Goal: Information Seeking & Learning: Understand process/instructions

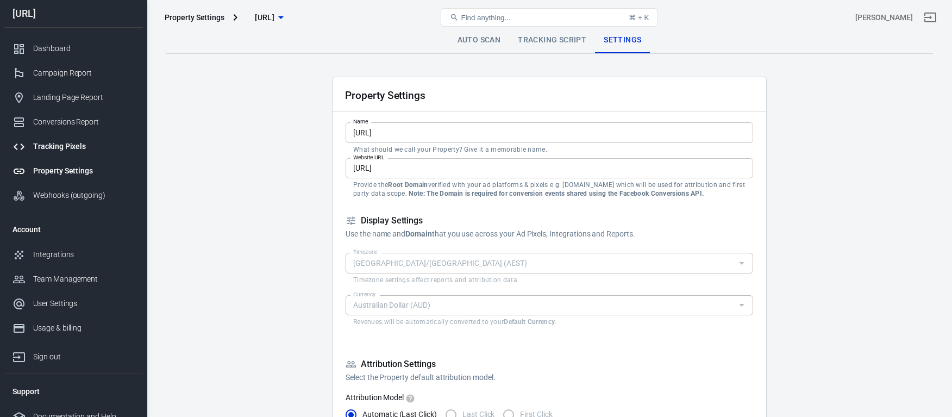
click at [92, 142] on div "Tracking Pixels" at bounding box center [83, 146] width 101 height 11
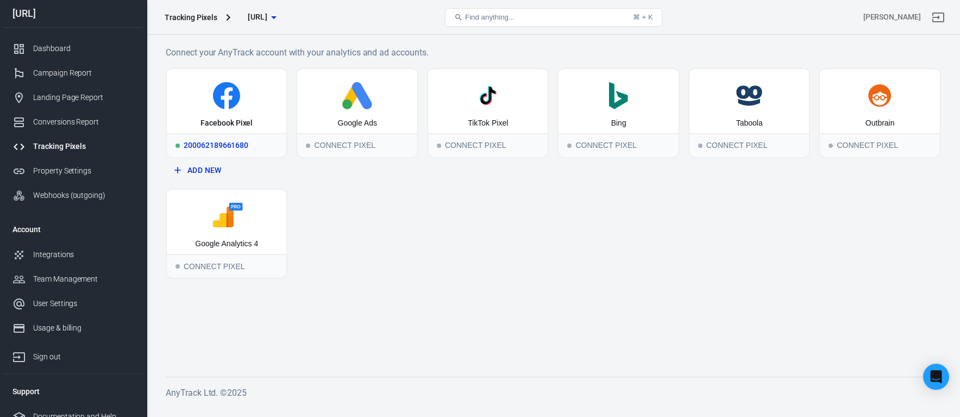
click at [249, 148] on div "200062189661680" at bounding box center [227, 145] width 120 height 24
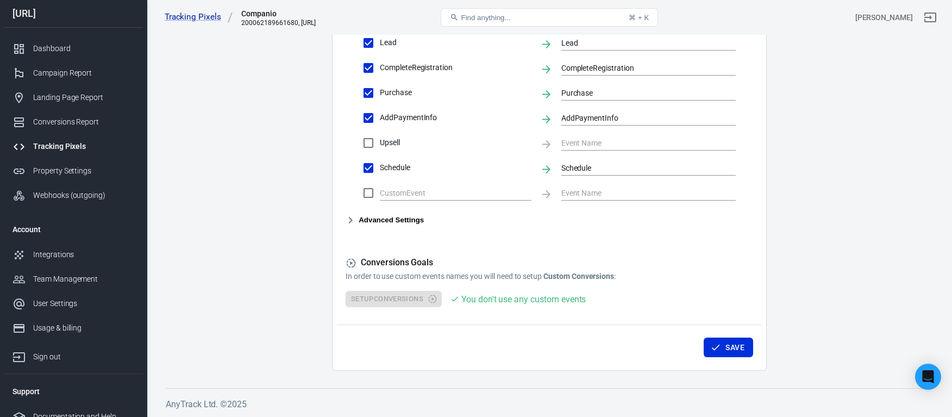
scroll to position [542, 0]
click at [352, 219] on icon "button" at bounding box center [350, 219] width 13 height 13
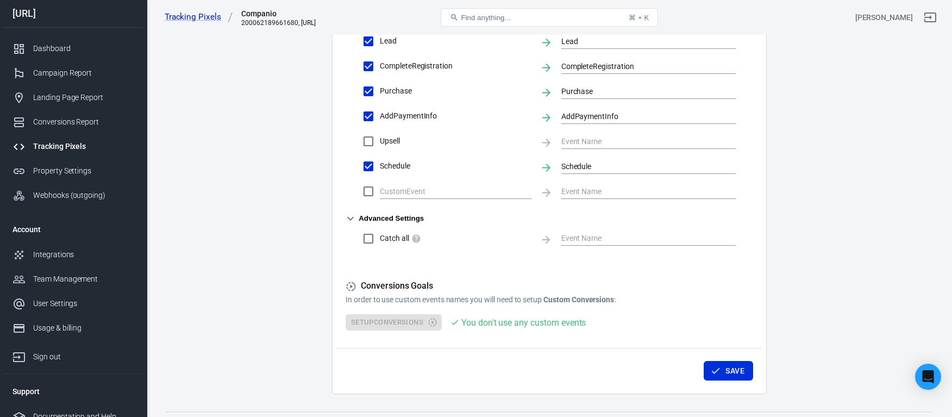
click at [352, 219] on icon "button" at bounding box center [350, 218] width 13 height 13
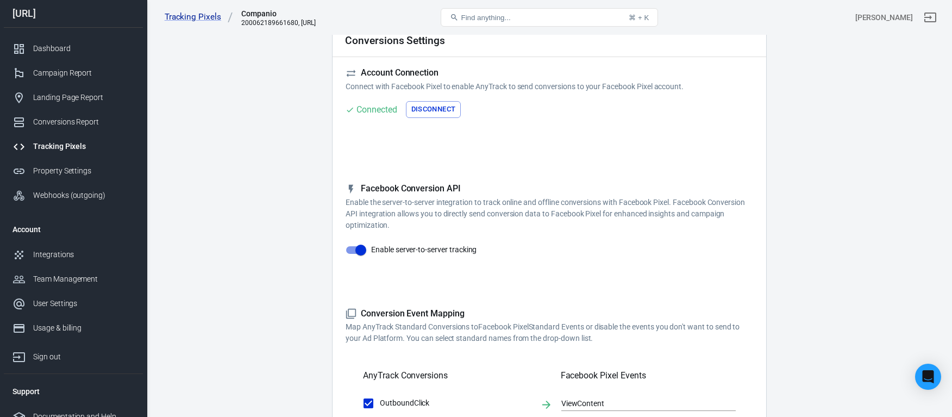
scroll to position [0, 0]
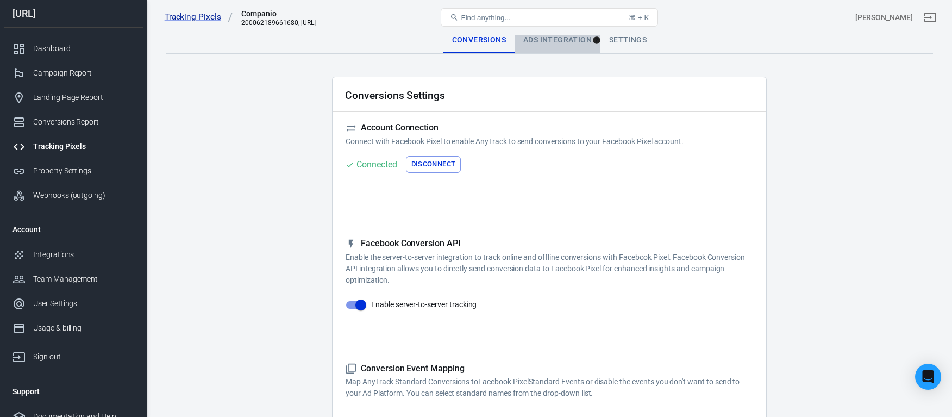
click at [563, 47] on div "Ads Integration" at bounding box center [558, 40] width 86 height 26
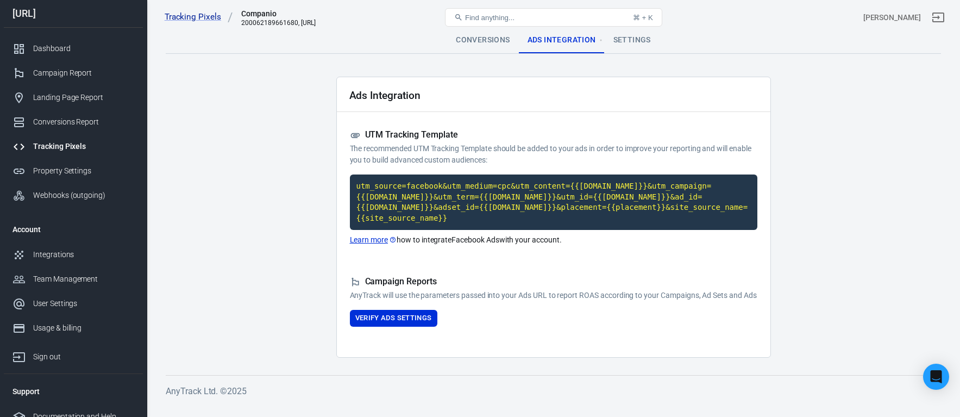
click at [493, 43] on div "Conversions" at bounding box center [482, 40] width 71 height 26
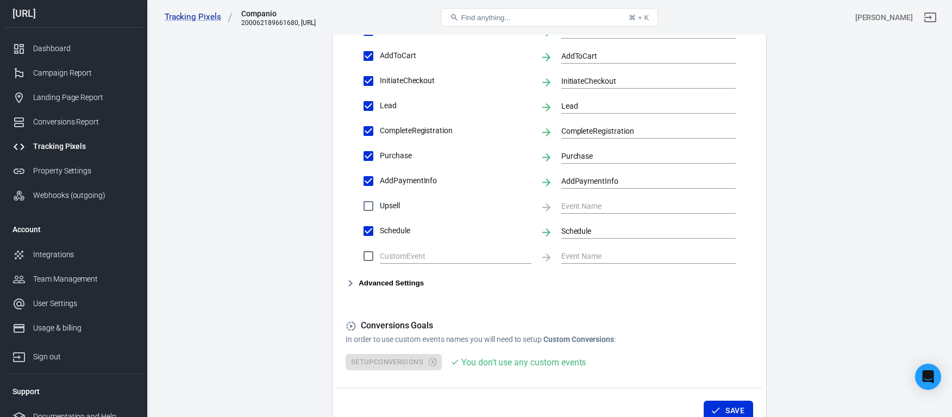
scroll to position [542, 0]
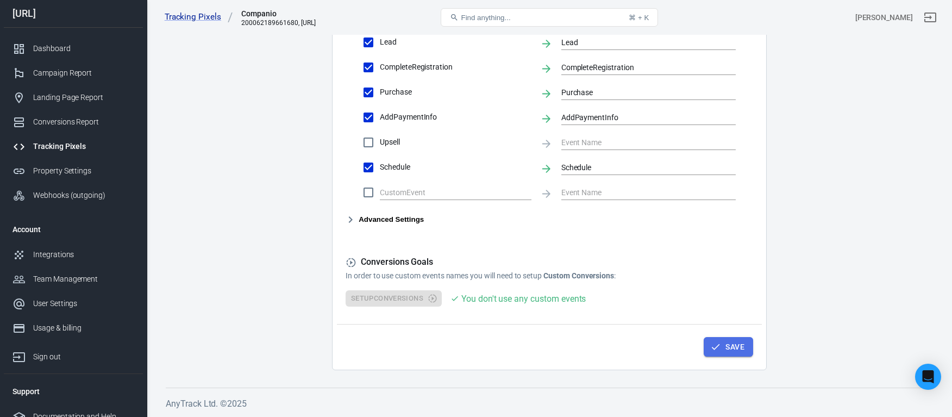
click at [723, 346] on button "Save" at bounding box center [728, 347] width 49 height 20
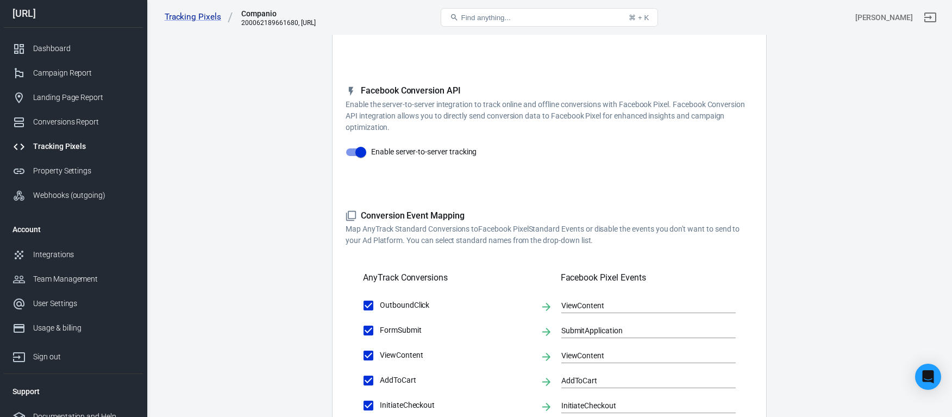
scroll to position [0, 0]
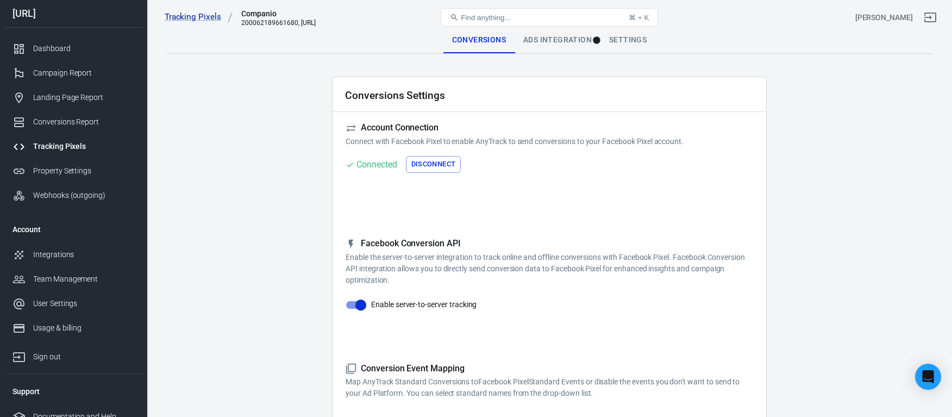
click at [92, 145] on div "Tracking Pixels" at bounding box center [83, 146] width 101 height 11
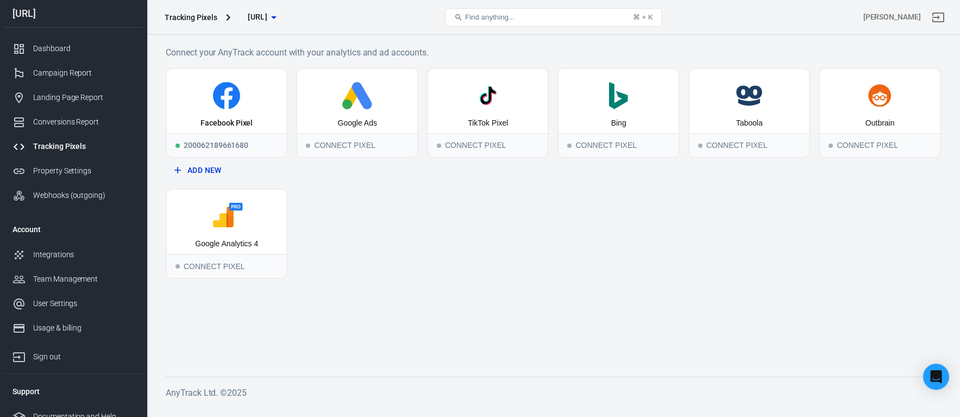
click at [267, 16] on span "[URL]" at bounding box center [258, 17] width 20 height 14
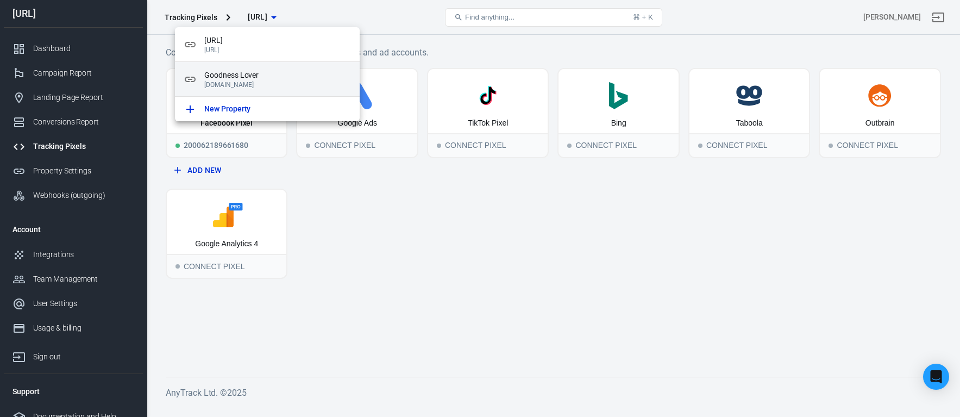
click at [255, 79] on span "Goodness Lover" at bounding box center [277, 75] width 147 height 11
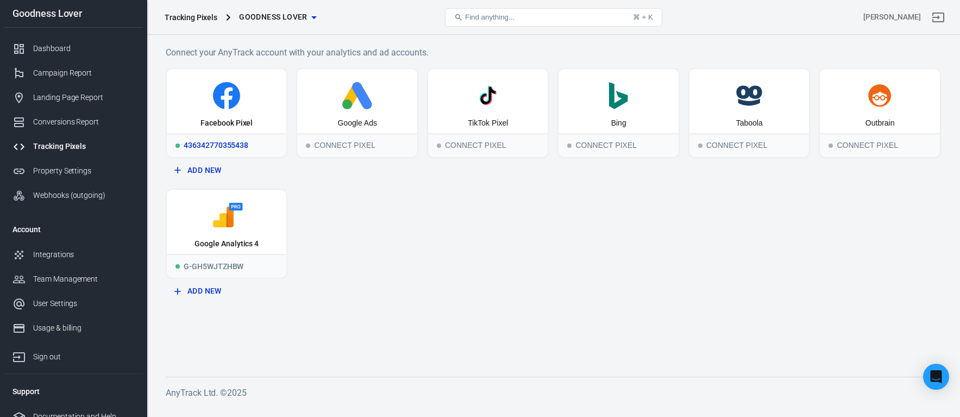
click at [245, 145] on div "436342770355438" at bounding box center [227, 145] width 120 height 24
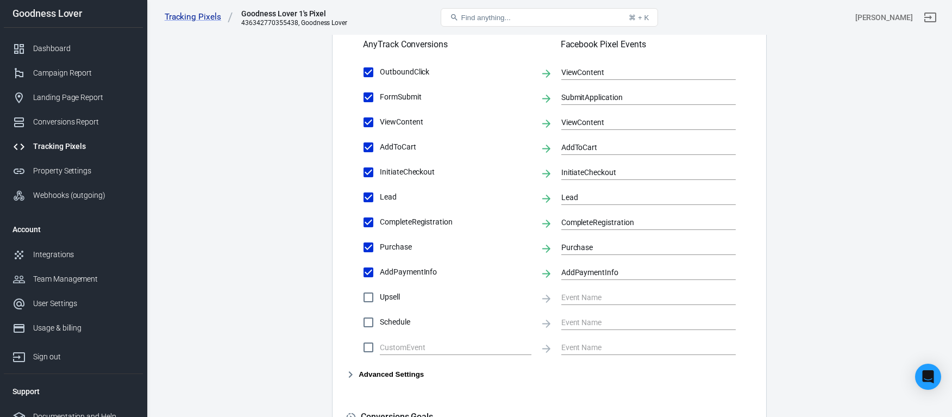
scroll to position [542, 0]
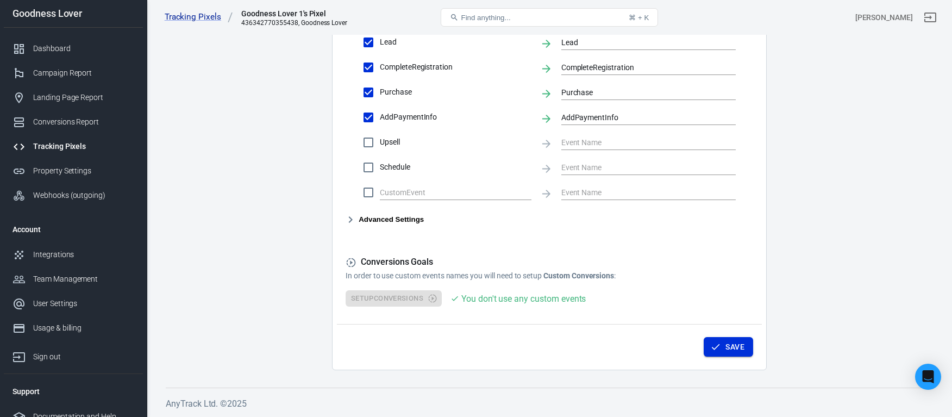
click at [732, 344] on button "Save" at bounding box center [728, 347] width 49 height 20
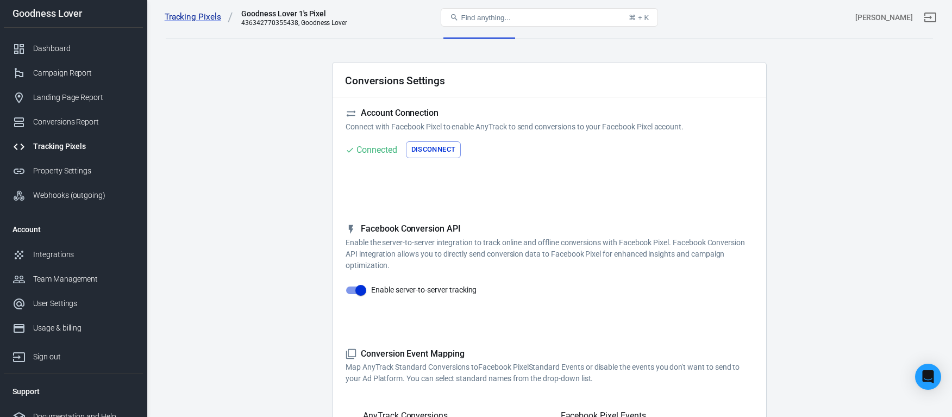
scroll to position [0, 0]
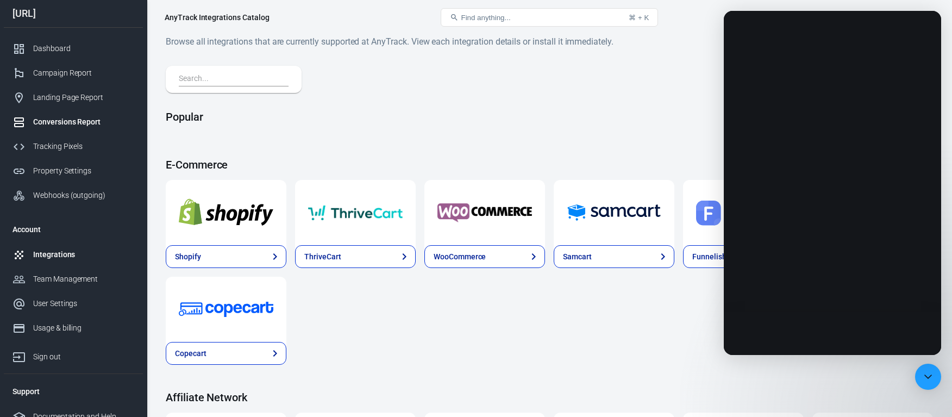
click at [72, 121] on div "Conversions Report" at bounding box center [83, 121] width 101 height 11
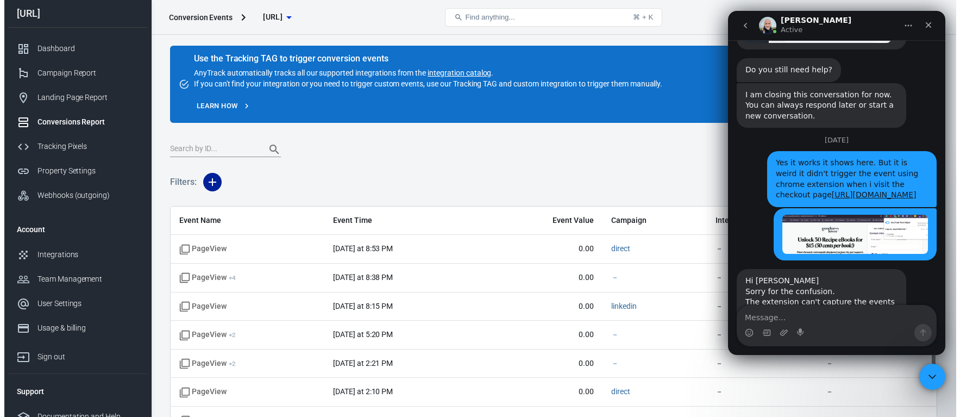
scroll to position [2241, 0]
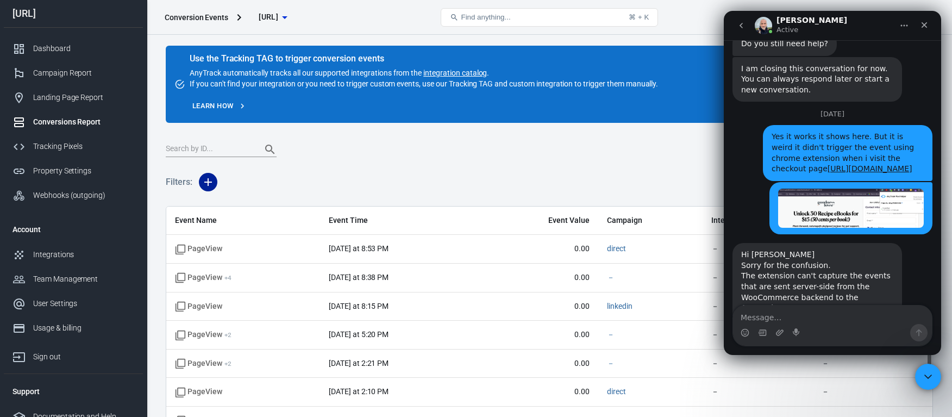
click at [210, 182] on icon "button" at bounding box center [208, 182] width 8 height 8
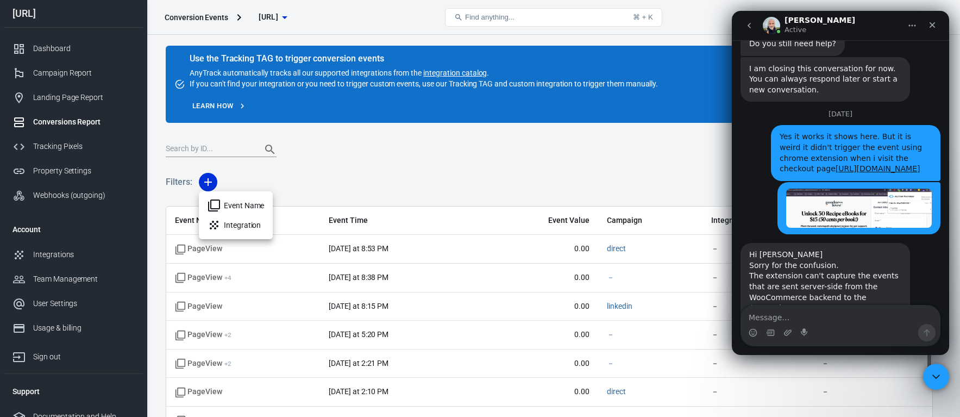
click at [246, 209] on li "Event Name" at bounding box center [236, 206] width 74 height 20
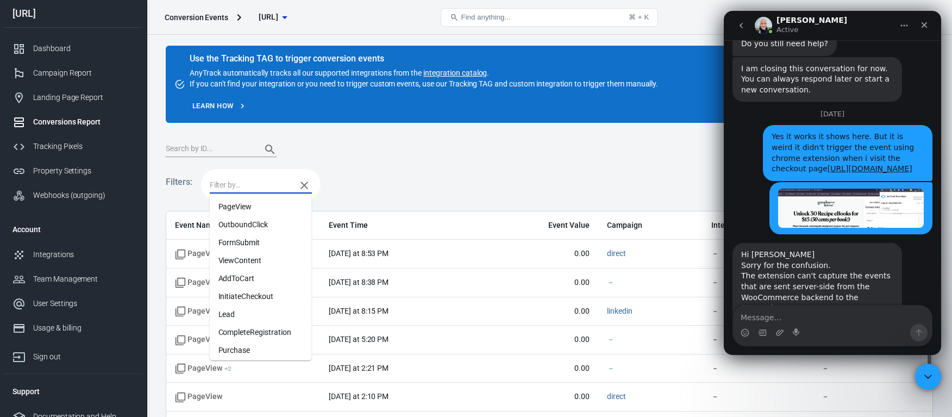
click at [241, 183] on input "text" at bounding box center [250, 185] width 81 height 14
click at [245, 311] on li "Lead" at bounding box center [261, 314] width 102 height 18
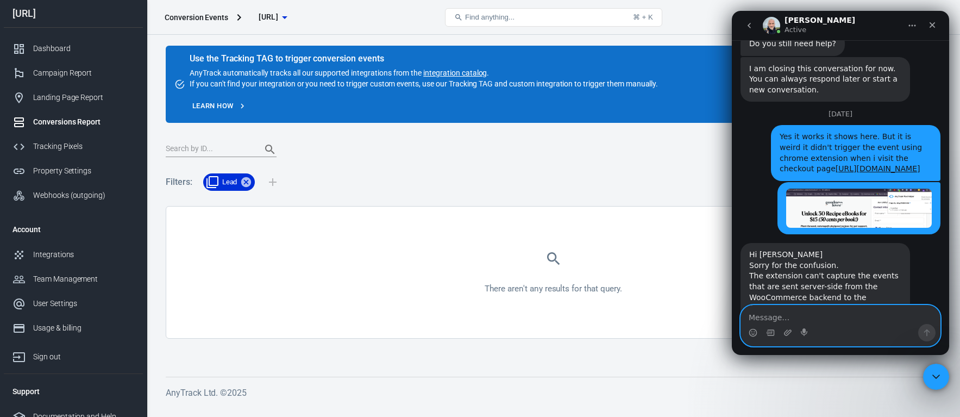
click at [811, 309] on textarea "Message…" at bounding box center [840, 314] width 199 height 18
type textarea "A"
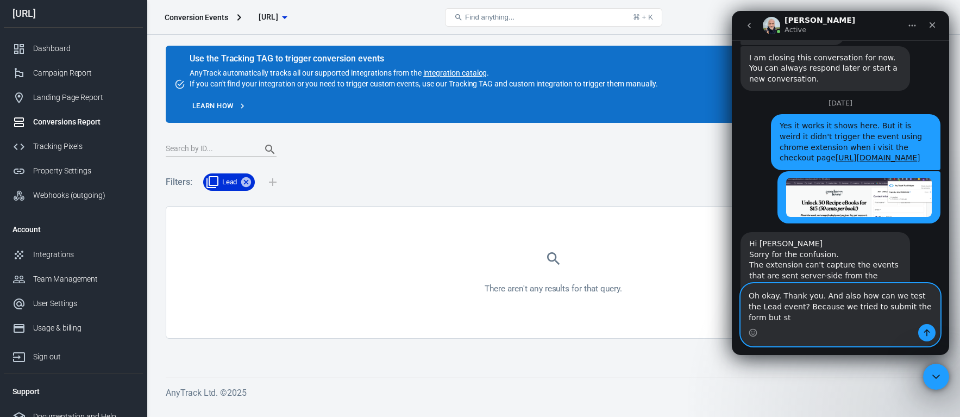
scroll to position [2263, 0]
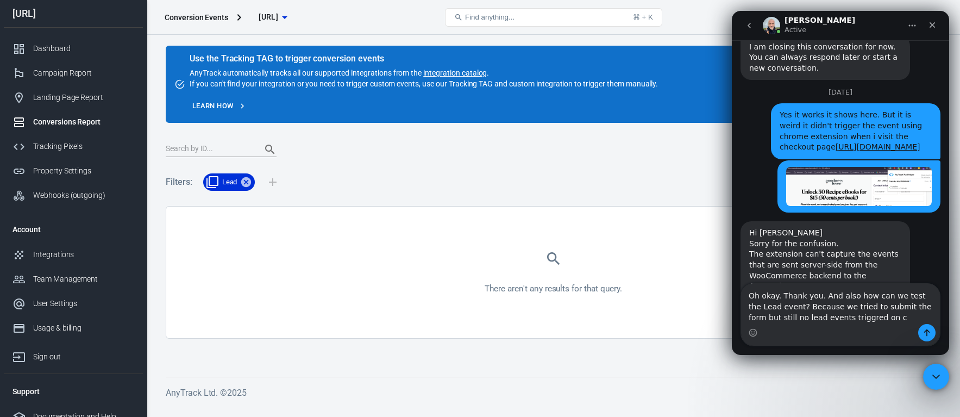
click at [345, 18] on div "Conversion Events [URL]" at bounding box center [289, 17] width 259 height 26
click at [278, 15] on span "[URL]" at bounding box center [269, 17] width 20 height 14
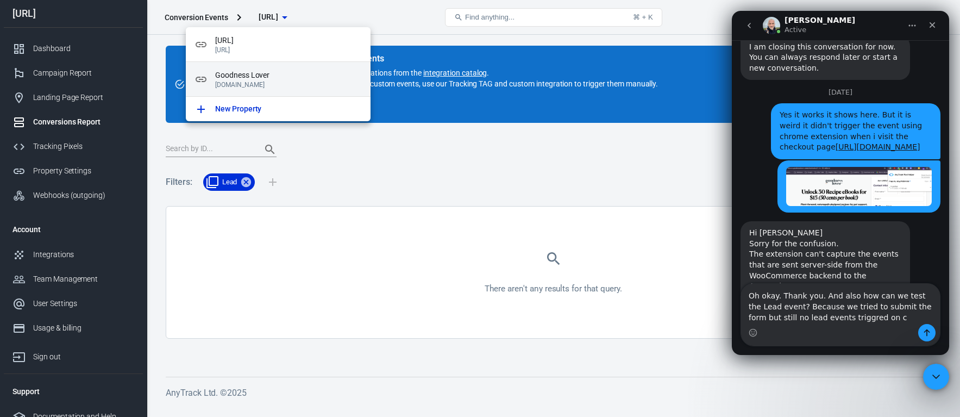
click at [282, 80] on span "Goodness Lover" at bounding box center [288, 75] width 147 height 11
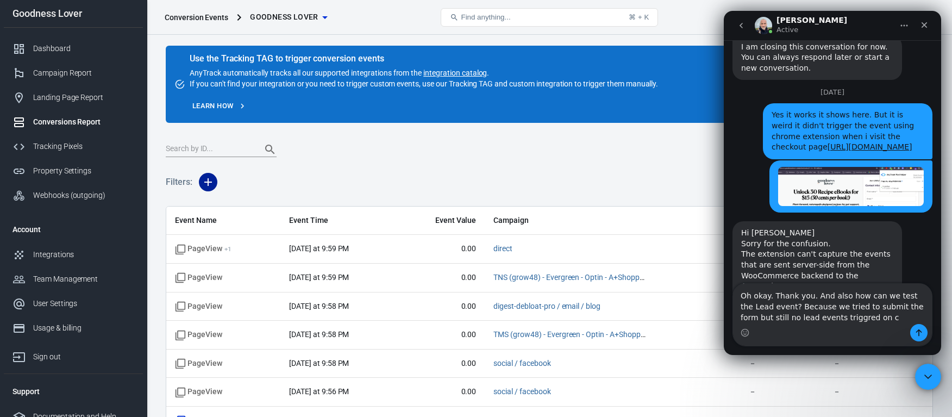
click at [208, 180] on icon "button" at bounding box center [208, 181] width 13 height 13
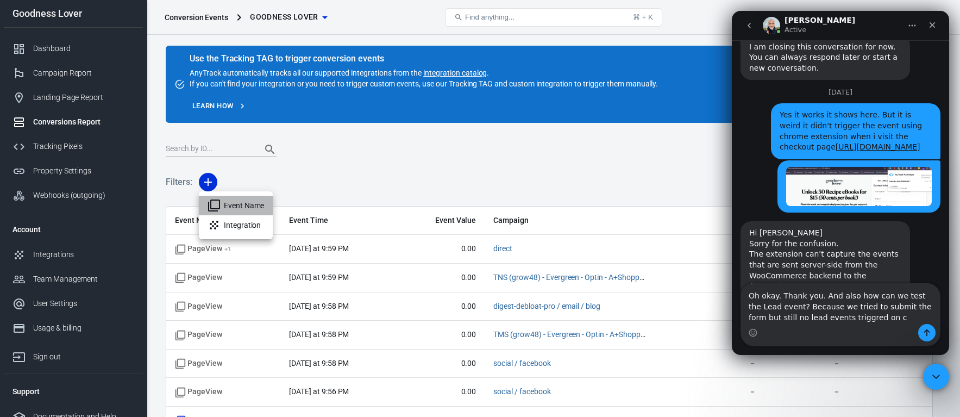
drag, startPoint x: 257, startPoint y: 204, endPoint x: 289, endPoint y: 209, distance: 32.0
click at [257, 204] on li "Event Name" at bounding box center [236, 206] width 74 height 20
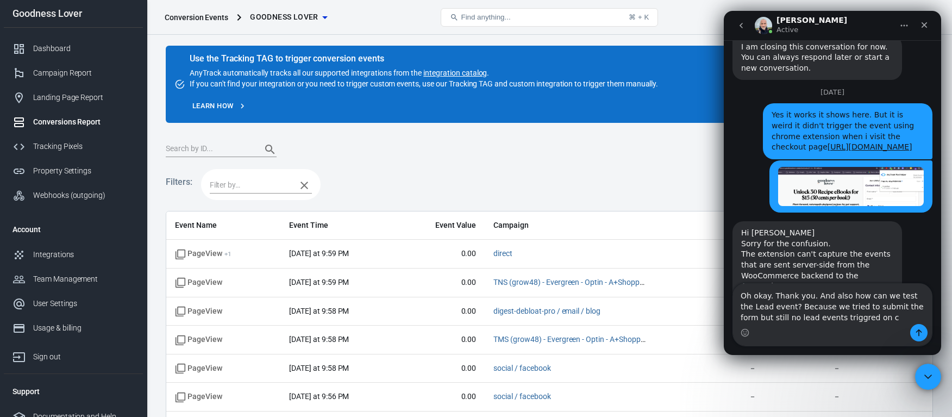
click at [265, 184] on input "text" at bounding box center [250, 185] width 81 height 14
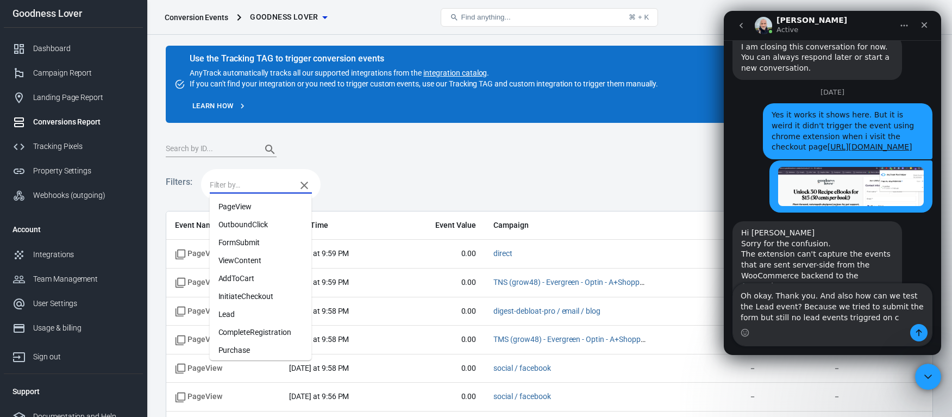
click at [253, 312] on li "Lead" at bounding box center [261, 314] width 102 height 18
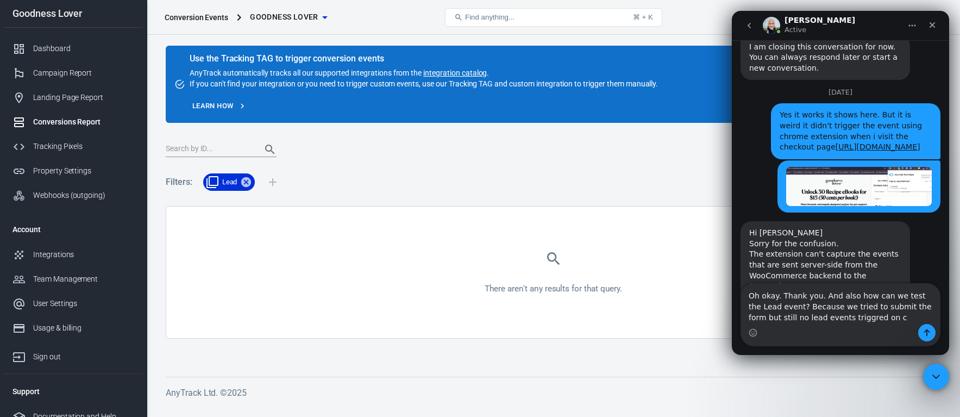
click at [833, 325] on div "Intercom messenger" at bounding box center [840, 332] width 199 height 17
click at [832, 316] on textarea "Oh okay. Thank you. And also how can we test the Lead event? Because we tried t…" at bounding box center [840, 304] width 199 height 40
click at [875, 320] on textarea "Oh okay. Thank you. And also how can we test the Lead event? Because we tried t…" at bounding box center [840, 304] width 199 height 40
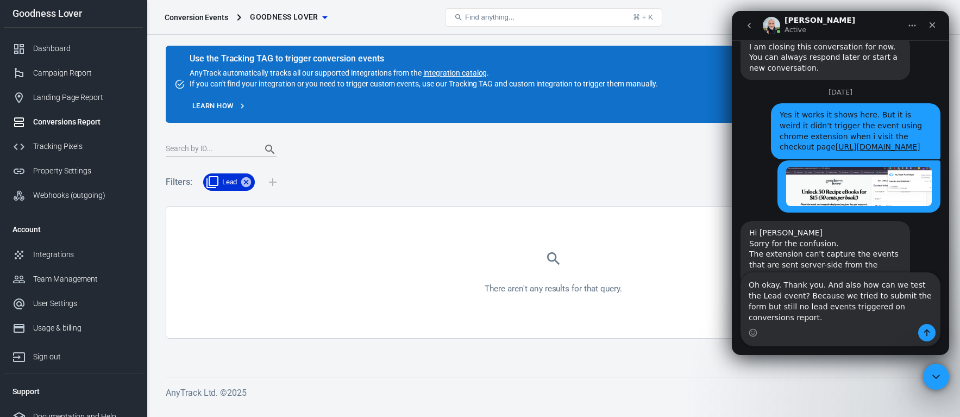
click at [819, 326] on div "Intercom messenger" at bounding box center [840, 332] width 199 height 17
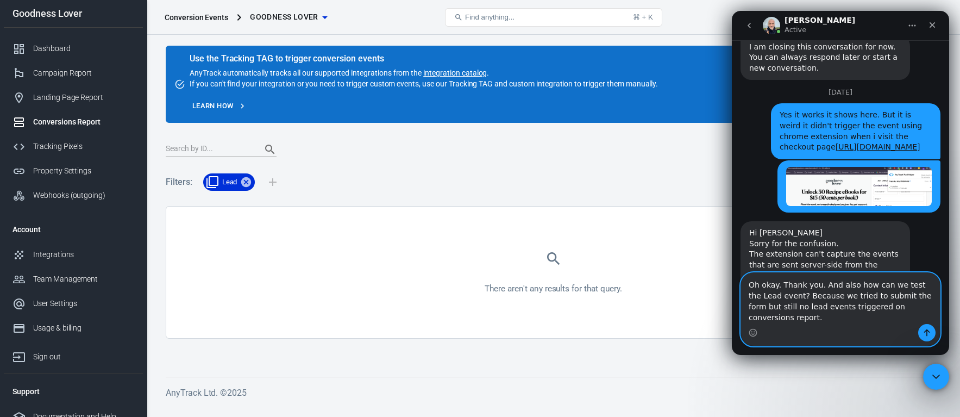
click at [823, 320] on textarea "Oh okay. Thank you. And also how can we test the Lead event? Because we tried t…" at bounding box center [840, 298] width 199 height 51
click at [931, 316] on textarea "Oh okay. Thank you. And also how can we test the Lead event? Because we tried t…" at bounding box center [840, 298] width 199 height 51
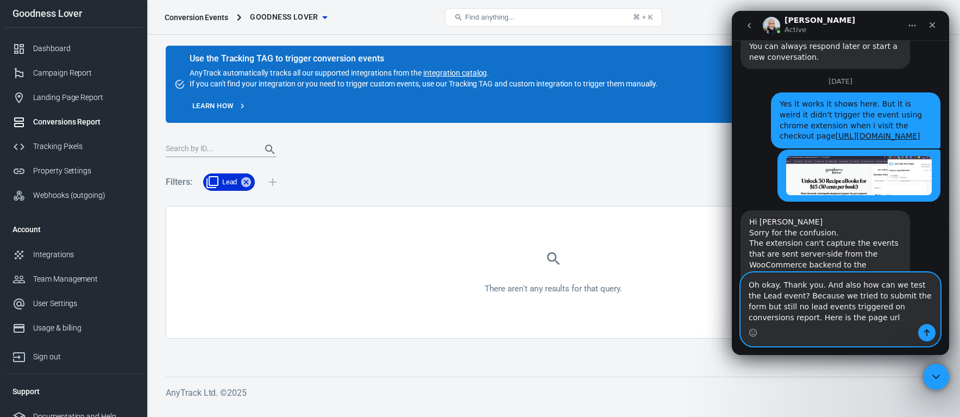
paste textarea "[URL][DOMAIN_NAME]"
type textarea "Oh okay. Thank you. And also how can we test the Lead event? Because we tried t…"
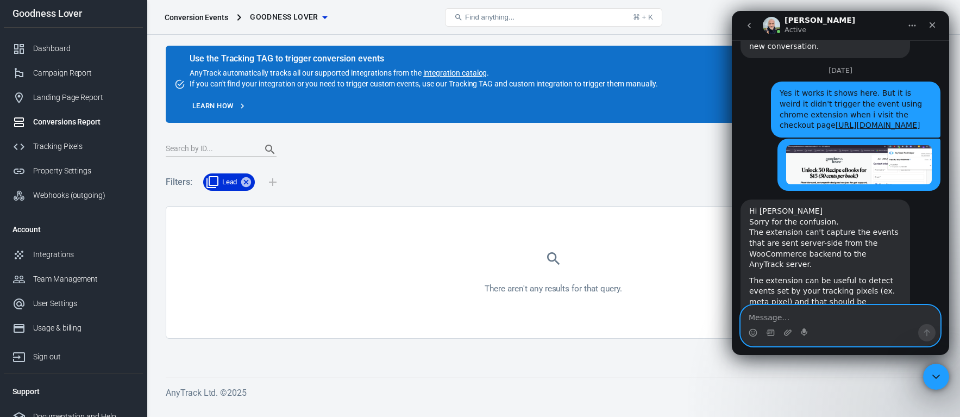
scroll to position [2337, 0]
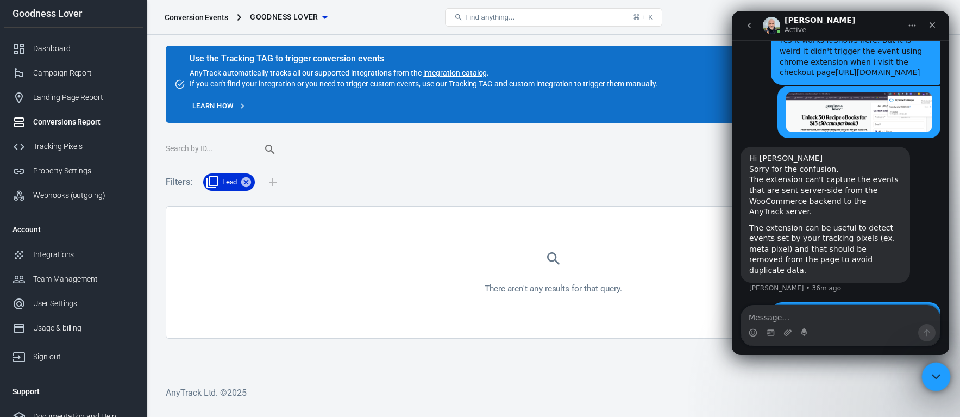
click at [943, 378] on div "Close Intercom Messenger" at bounding box center [934, 375] width 26 height 26
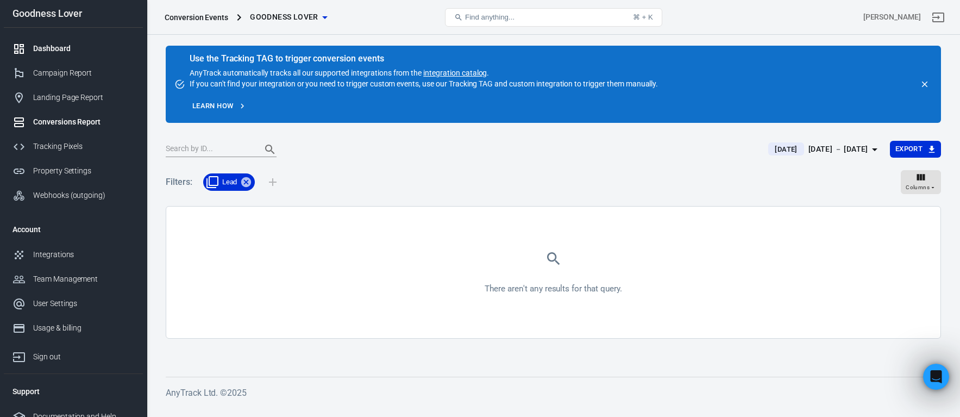
click at [88, 54] on link "Dashboard" at bounding box center [73, 48] width 139 height 24
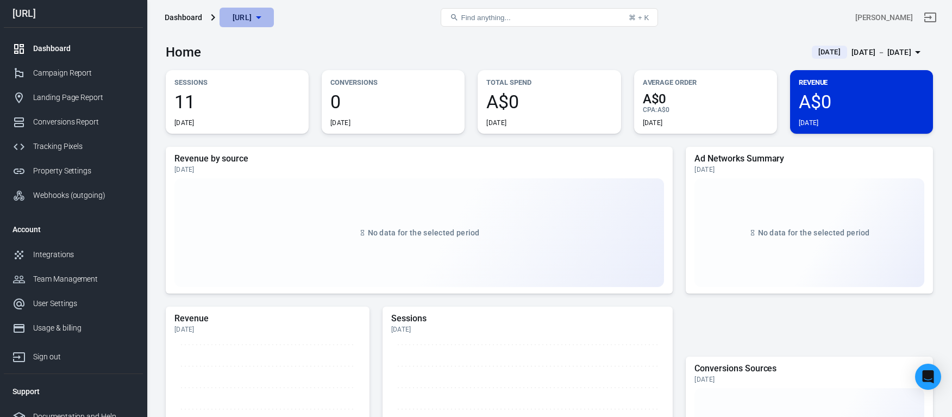
click at [253, 9] on button "[URL]" at bounding box center [246, 18] width 54 height 20
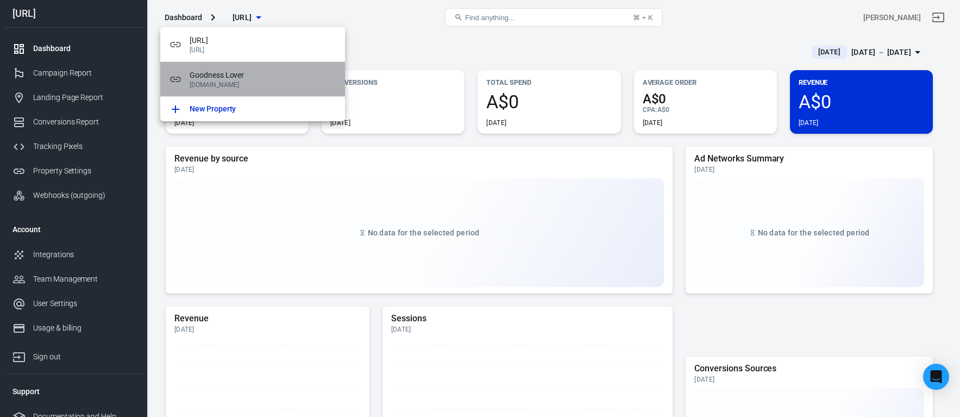
click at [255, 81] on p "[DOMAIN_NAME]" at bounding box center [263, 85] width 147 height 8
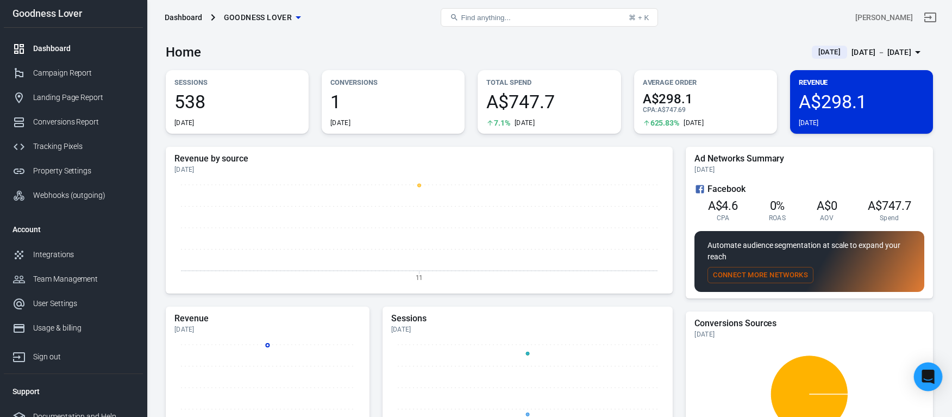
click at [928, 378] on icon "Open Intercom Messenger" at bounding box center [927, 376] width 12 height 14
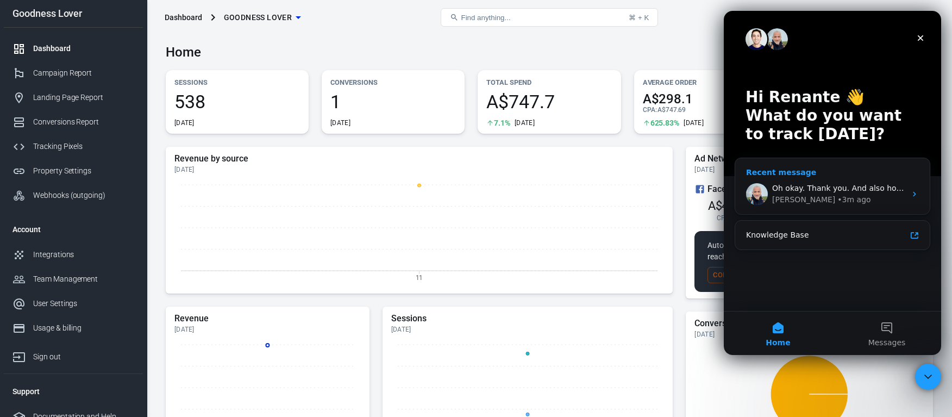
click at [845, 192] on div "Oh okay. Thank you. And also how can we test the Lead event? Because we tried t…" at bounding box center [839, 188] width 134 height 11
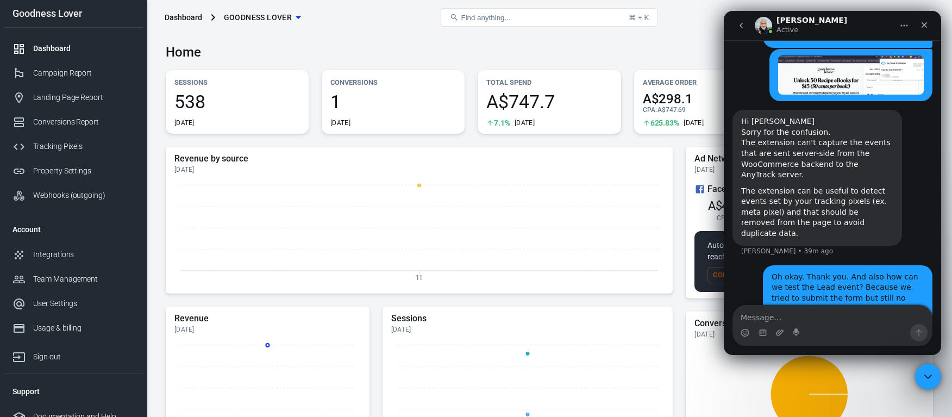
scroll to position [2379, 0]
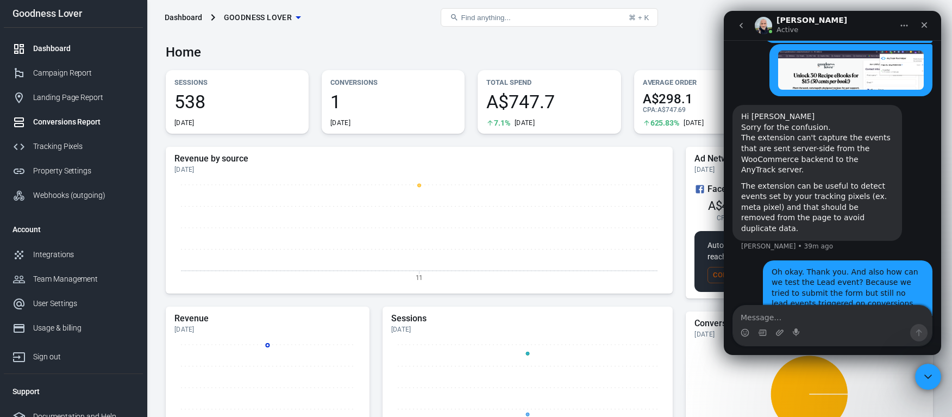
click at [66, 125] on div "Conversions Report" at bounding box center [83, 121] width 101 height 11
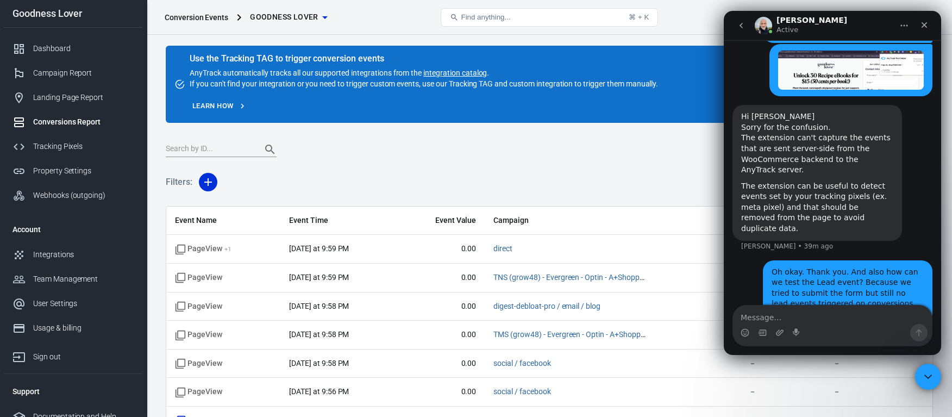
scroll to position [2337, 0]
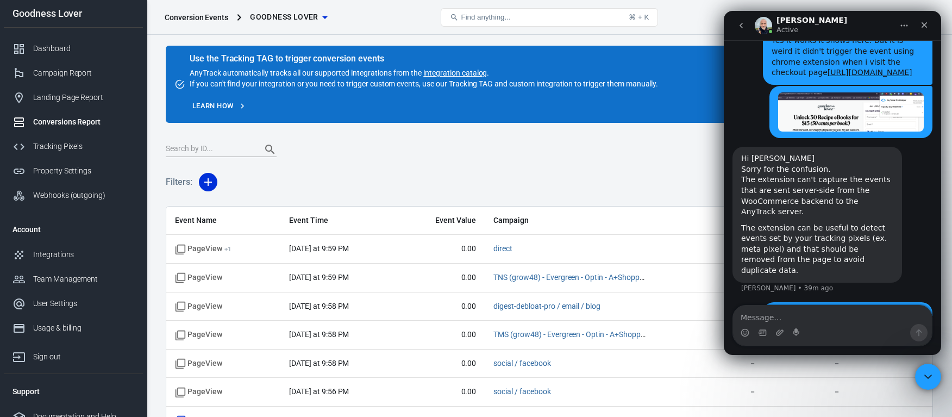
click at [202, 146] on input "text" at bounding box center [209, 149] width 87 height 14
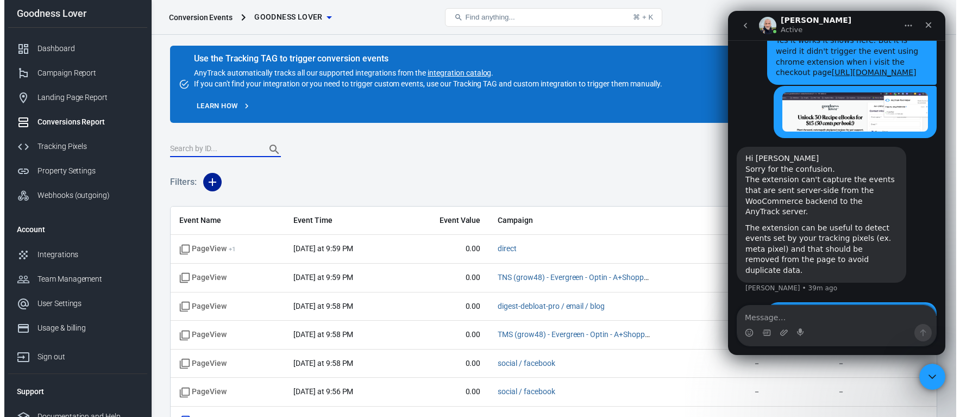
scroll to position [2379, 0]
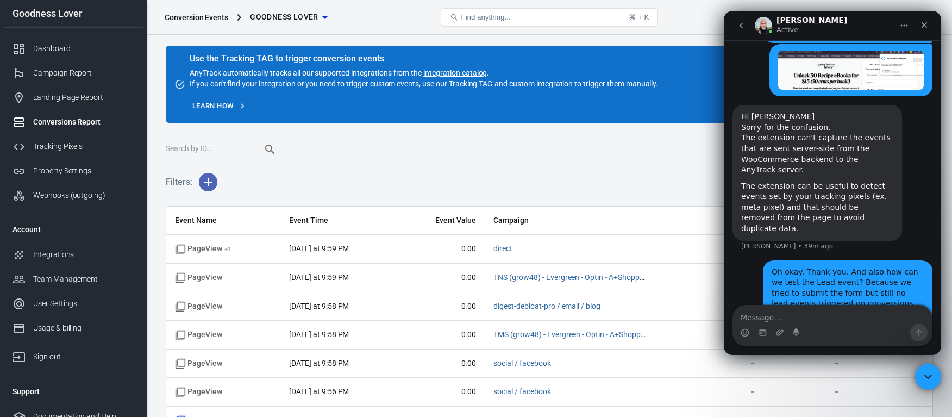
click at [205, 183] on icon "button" at bounding box center [208, 181] width 13 height 13
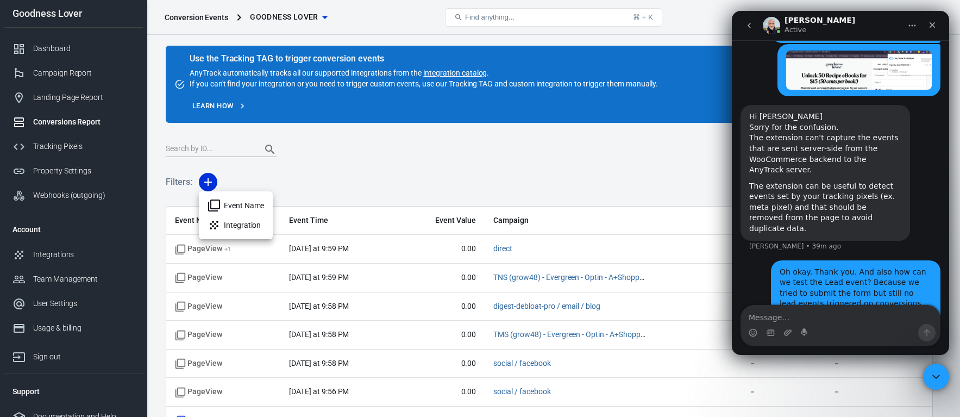
click at [237, 203] on li "Event Name" at bounding box center [236, 206] width 74 height 20
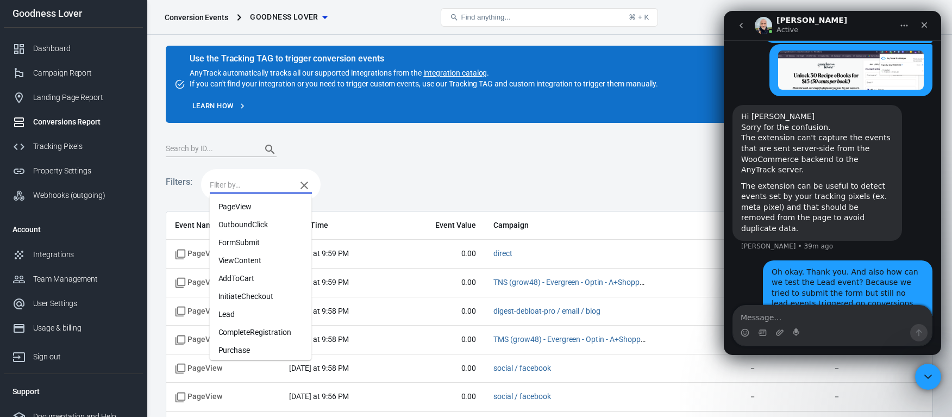
click at [254, 189] on input "text" at bounding box center [250, 185] width 81 height 14
click at [237, 313] on li "Lead" at bounding box center [261, 314] width 102 height 18
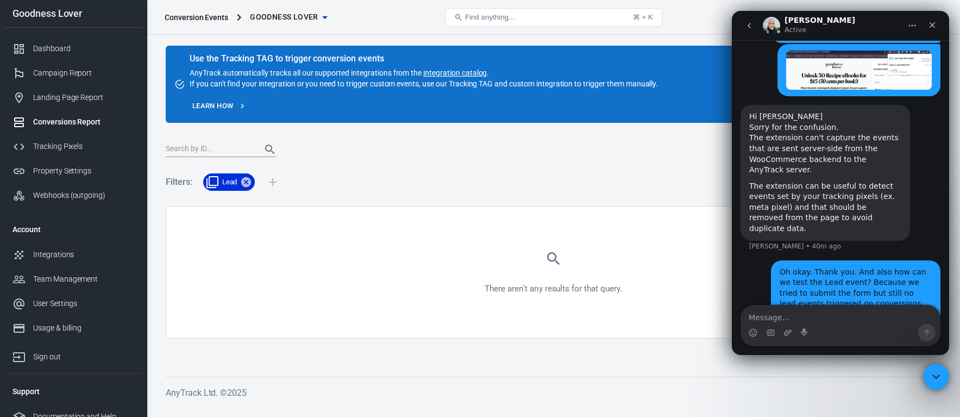
scroll to position [2337, 0]
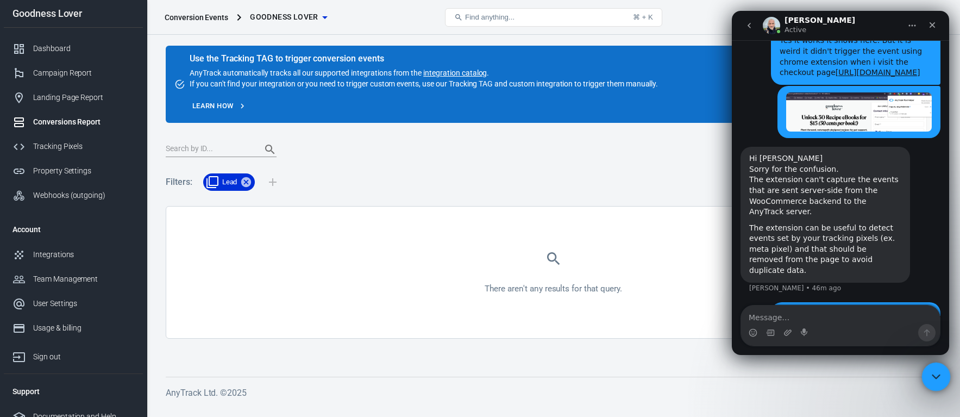
click at [936, 384] on div "Close Intercom Messenger" at bounding box center [934, 375] width 26 height 26
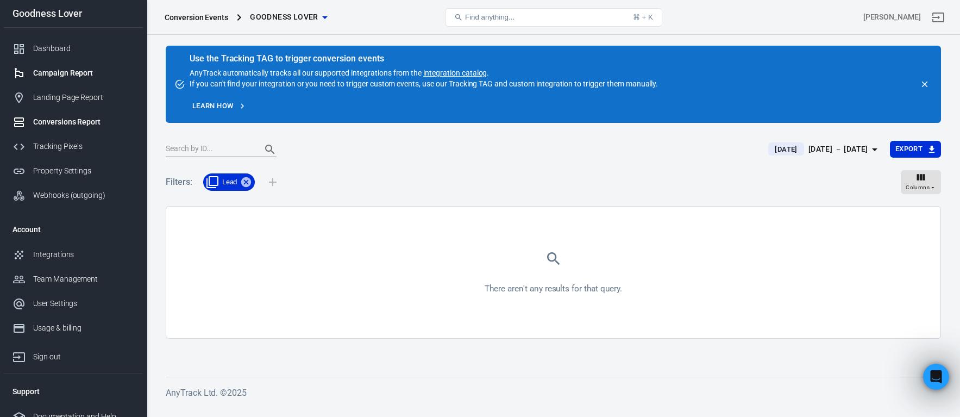
click at [69, 70] on div "Campaign Report" at bounding box center [83, 72] width 101 height 11
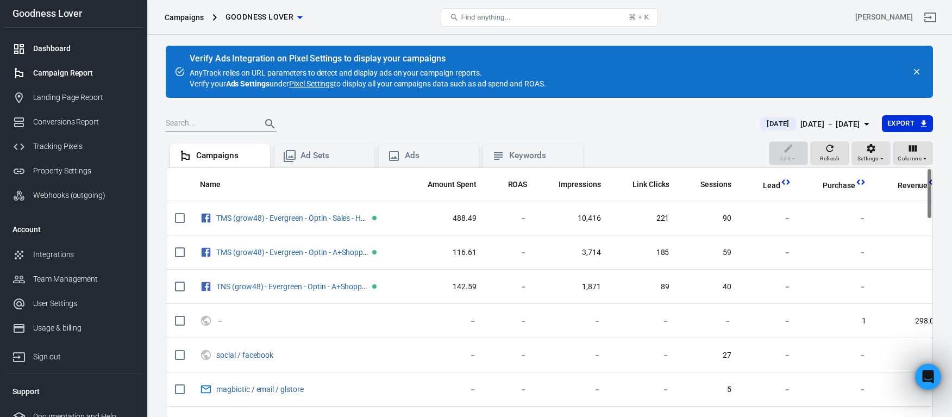
click at [60, 53] on div "Dashboard" at bounding box center [83, 48] width 101 height 11
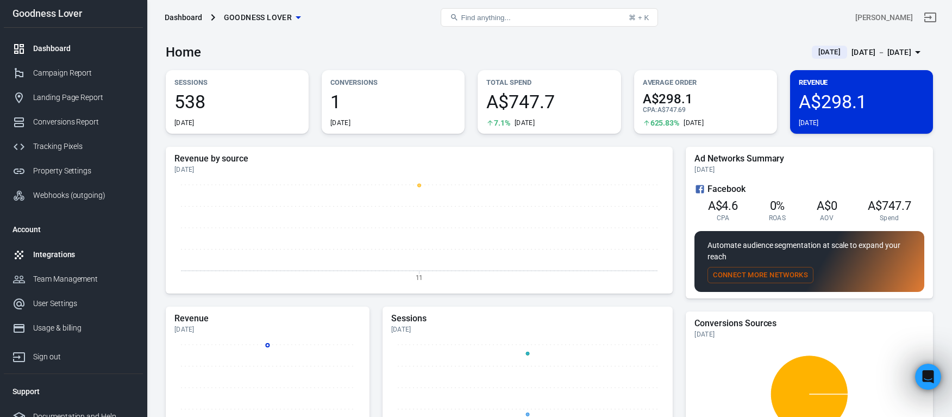
click at [59, 254] on div "Integrations" at bounding box center [83, 254] width 101 height 11
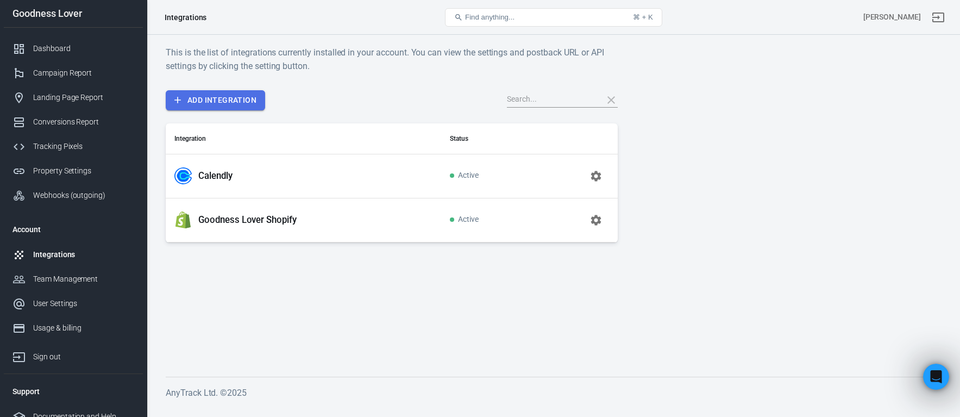
click at [239, 104] on link "Add Integration" at bounding box center [215, 100] width 99 height 20
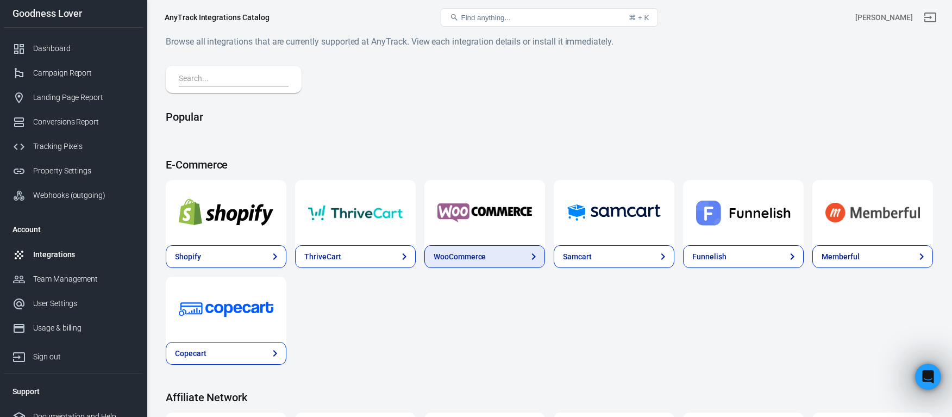
click at [473, 258] on div "WooCommerce" at bounding box center [460, 256] width 52 height 11
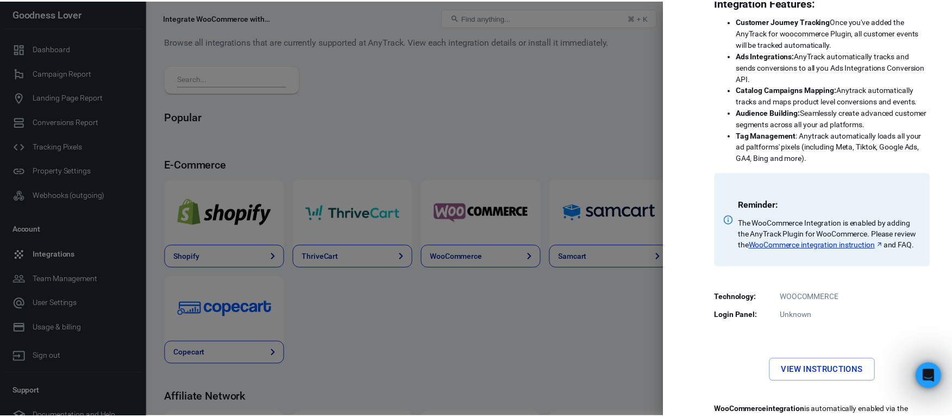
scroll to position [259, 0]
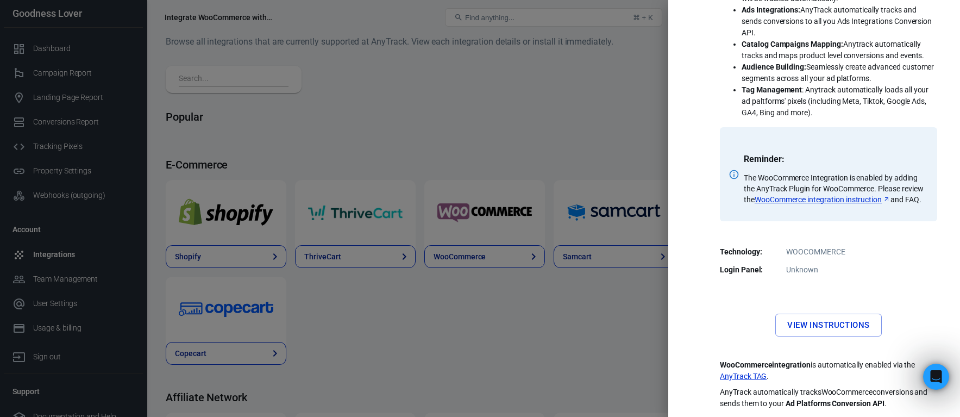
click at [746, 377] on link "AnyTrack TAG" at bounding box center [743, 376] width 47 height 11
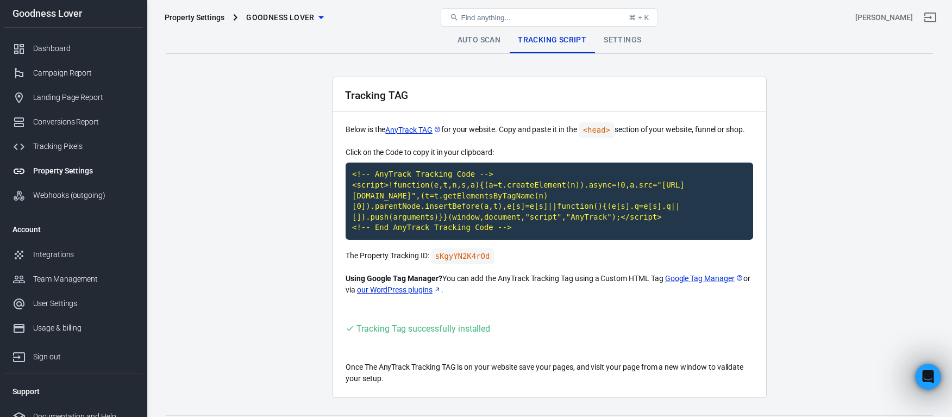
click at [422, 287] on link "our WordPress plugins" at bounding box center [399, 289] width 84 height 11
click at [616, 40] on link "Settings" at bounding box center [622, 40] width 55 height 26
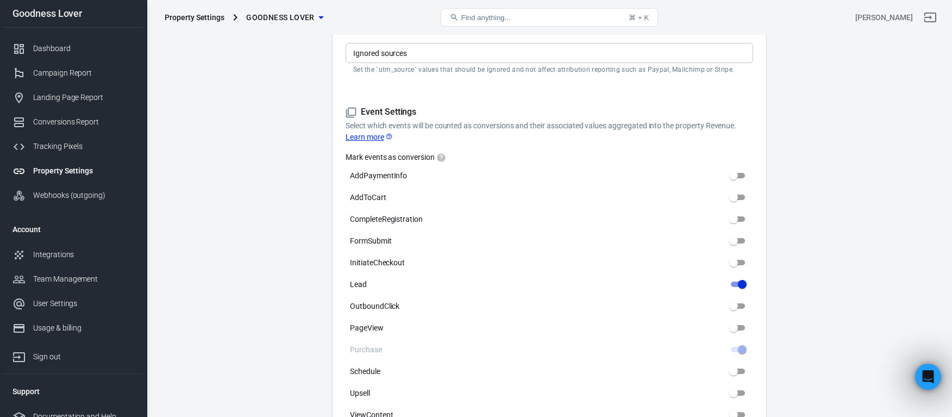
scroll to position [455, 0]
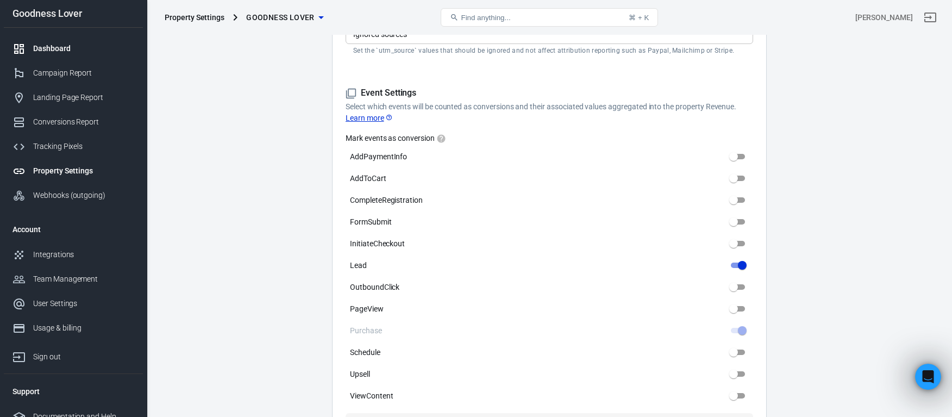
click at [85, 56] on link "Dashboard" at bounding box center [73, 48] width 139 height 24
